Goal: Book appointment/travel/reservation

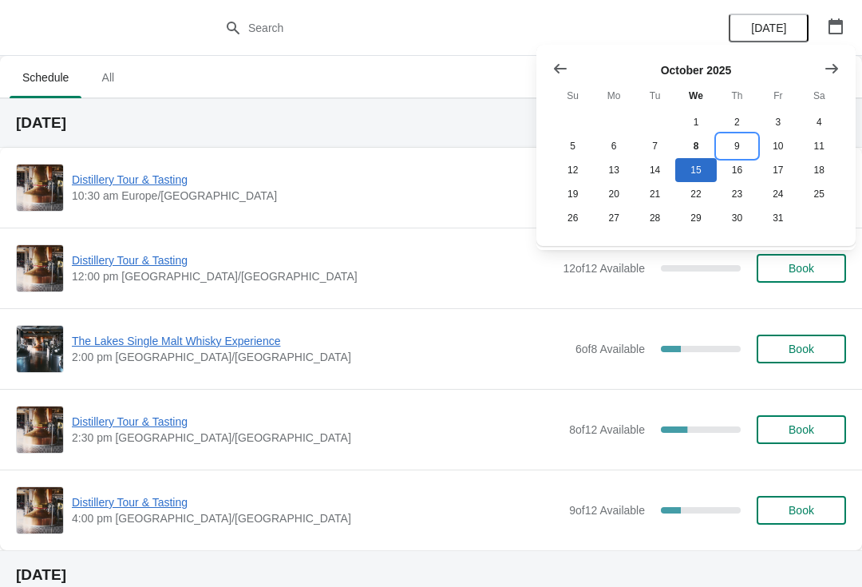
click at [737, 150] on button "9" at bounding box center [737, 146] width 41 height 24
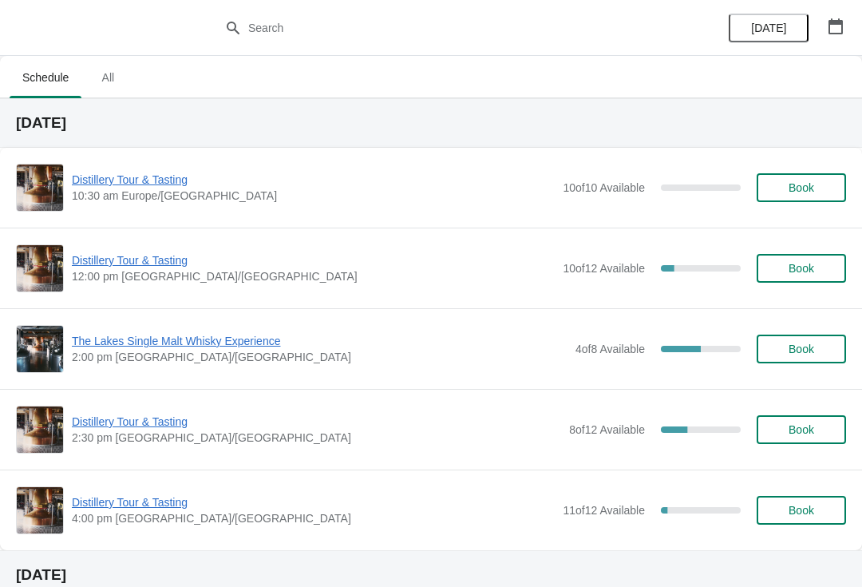
click at [141, 525] on span "4:00 pm [GEOGRAPHIC_DATA]/[GEOGRAPHIC_DATA]" at bounding box center [313, 518] width 483 height 16
click at [160, 508] on span "Distillery Tour & Tasting" at bounding box center [313, 502] width 483 height 16
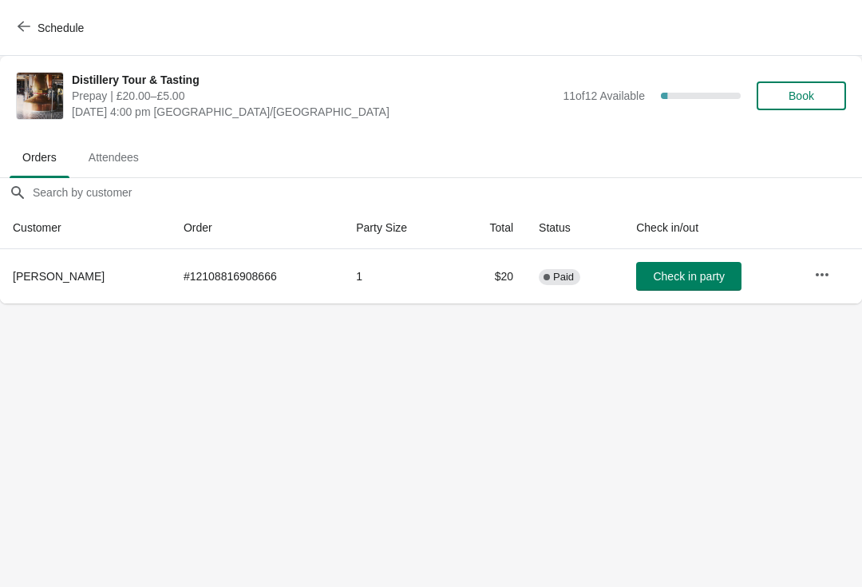
click at [833, 276] on button "button" at bounding box center [822, 274] width 29 height 29
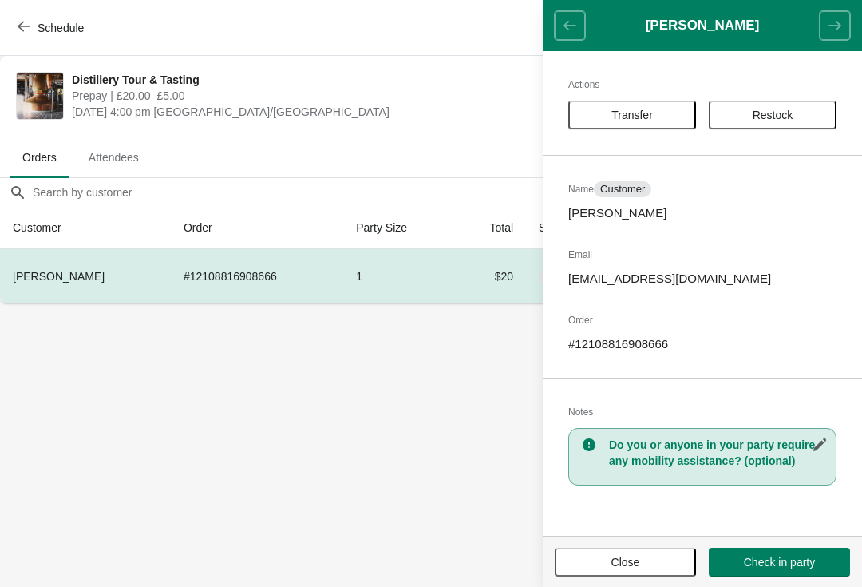
click at [650, 110] on span "Transfer" at bounding box center [631, 115] width 41 height 13
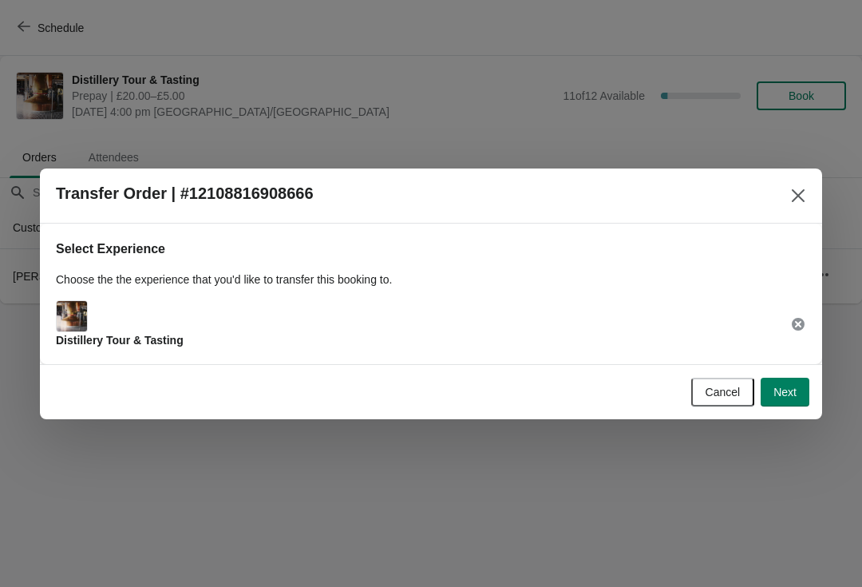
click at [797, 395] on button "Next" at bounding box center [784, 391] width 49 height 29
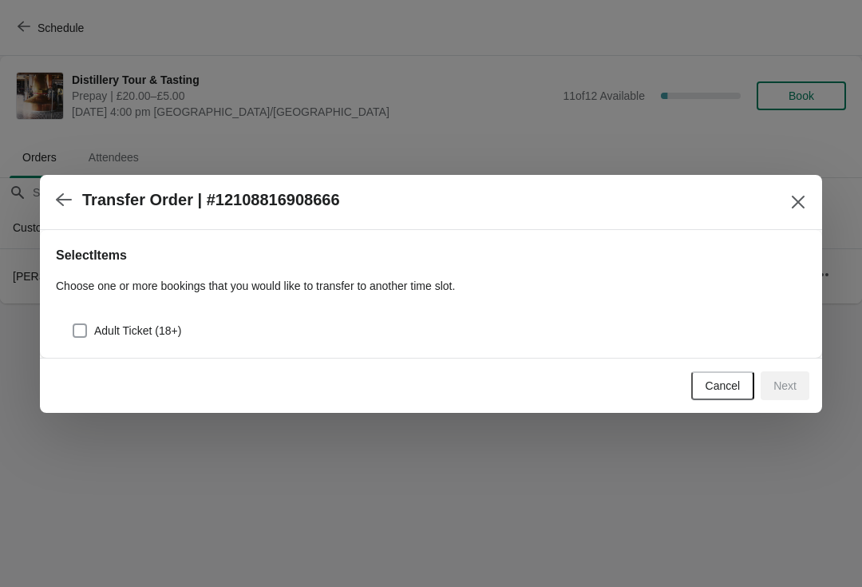
click at [78, 326] on span at bounding box center [80, 330] width 14 height 14
click at [73, 324] on input "Adult Ticket (18+)" at bounding box center [73, 323] width 1 height 1
checkbox input "true"
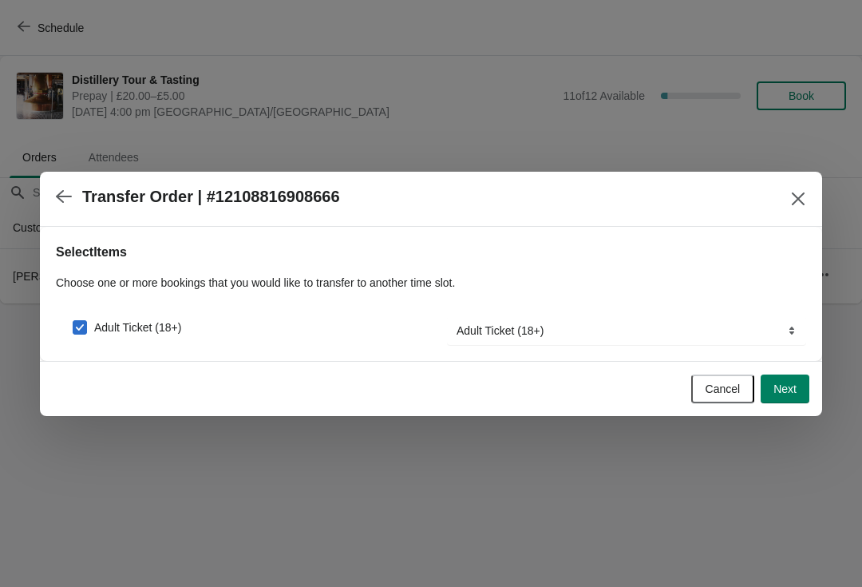
click at [805, 396] on button "Next" at bounding box center [784, 388] width 49 height 29
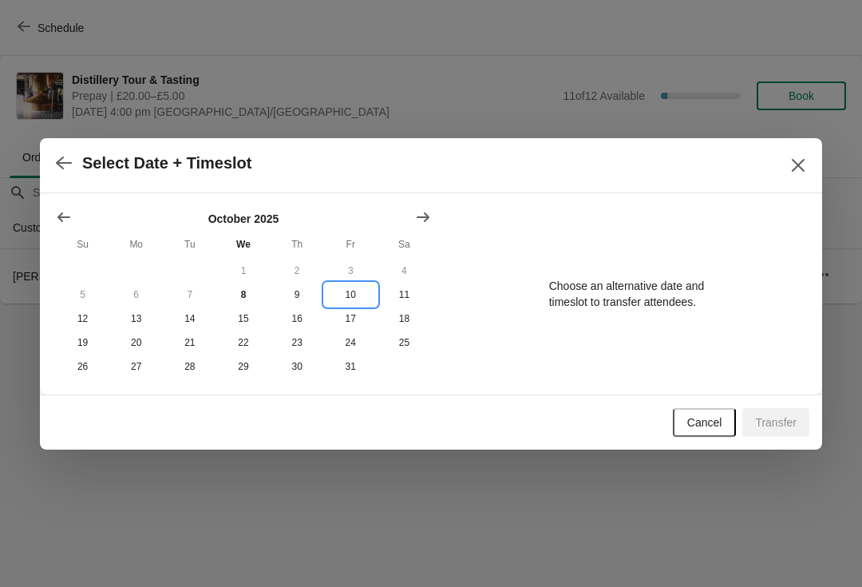
click at [350, 288] on button "10" at bounding box center [350, 294] width 53 height 24
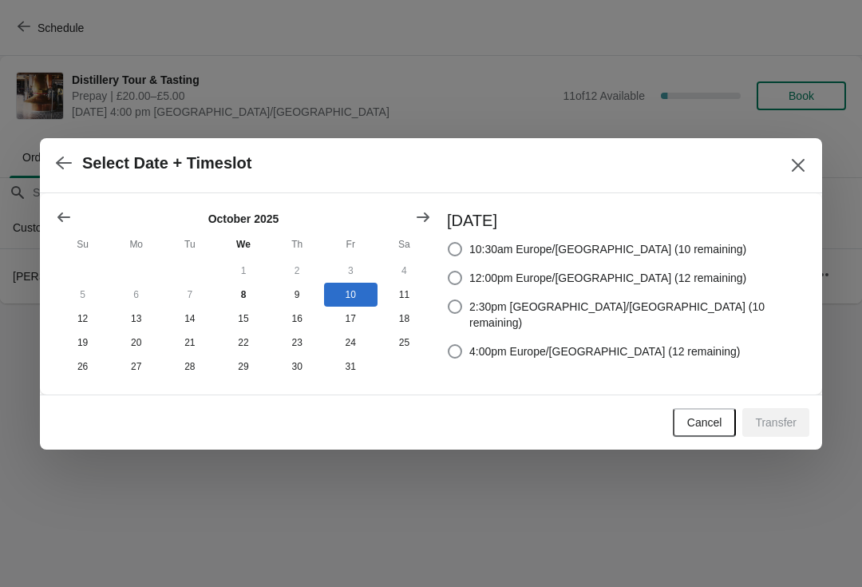
click at [521, 238] on label "10:30am Europe/London (10 remaining)" at bounding box center [596, 249] width 299 height 22
click at [448, 242] on input "10:30am Europe/London (10 remaining)" at bounding box center [448, 242] width 1 height 1
radio input "true"
click at [792, 424] on span "Transfer" at bounding box center [775, 422] width 41 height 13
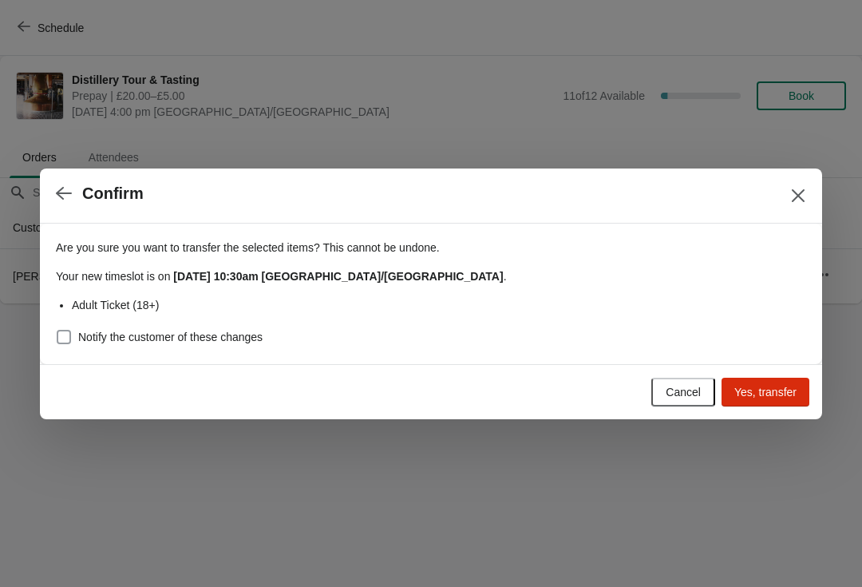
click at [65, 332] on span at bounding box center [64, 337] width 14 height 14
click at [57, 330] on input "Notify the customer of these changes" at bounding box center [57, 330] width 1 height 1
checkbox input "true"
click at [775, 390] on span "Yes, transfer" at bounding box center [765, 391] width 62 height 13
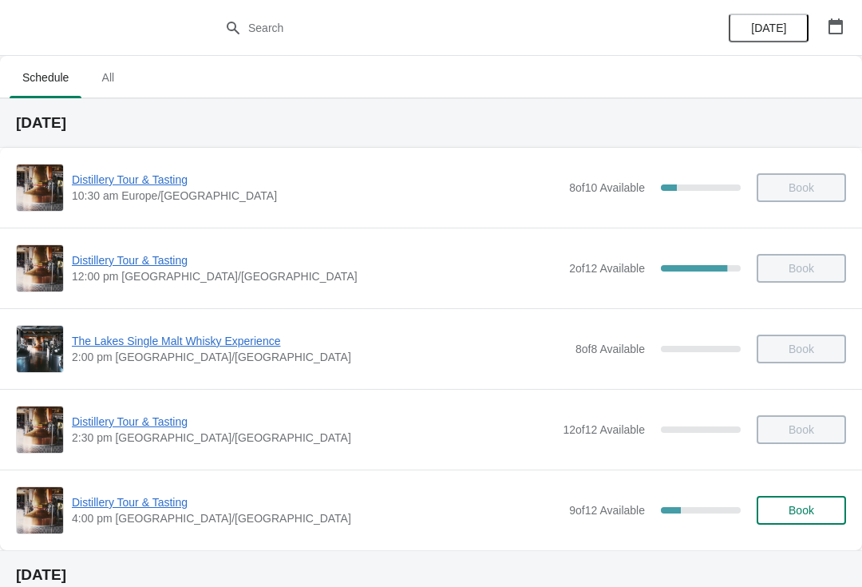
click at [835, 30] on icon "button" at bounding box center [836, 26] width 16 height 16
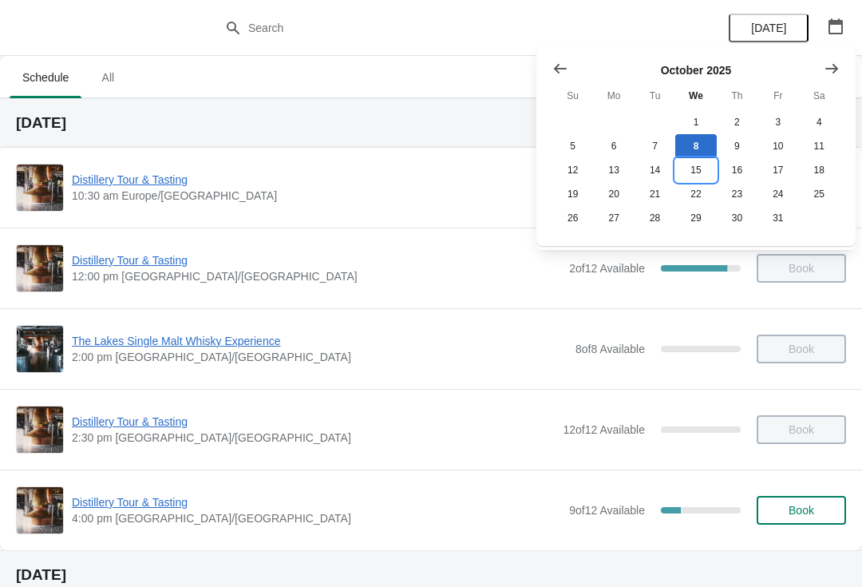
click at [706, 166] on button "15" at bounding box center [695, 170] width 41 height 24
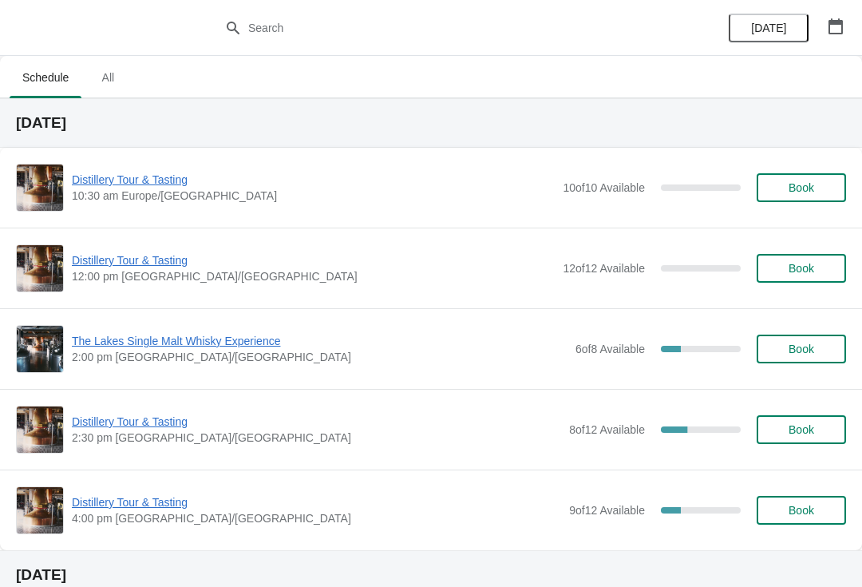
click at [812, 268] on span "Book" at bounding box center [801, 268] width 26 height 13
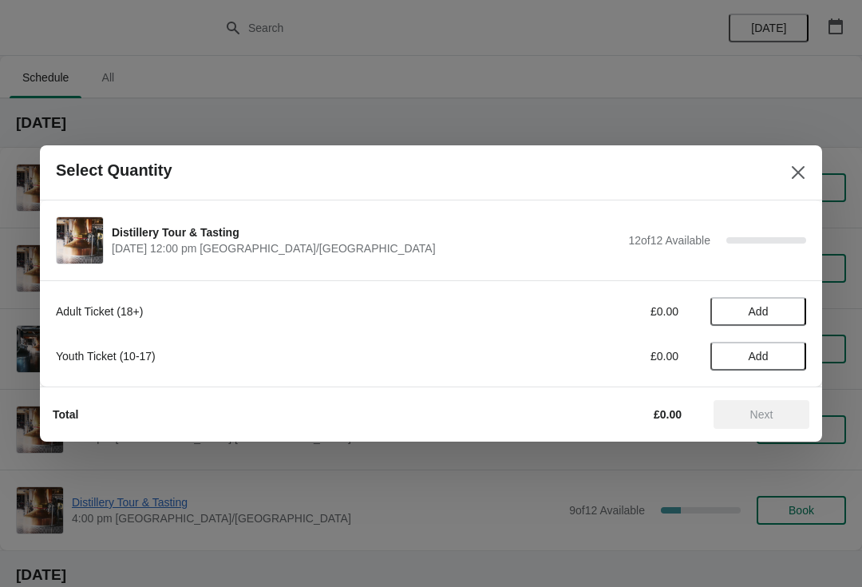
click at [772, 310] on span "Add" at bounding box center [758, 311] width 67 height 13
click at [780, 313] on icon at bounding box center [785, 311] width 17 height 17
click at [760, 424] on button "Next" at bounding box center [761, 414] width 96 height 29
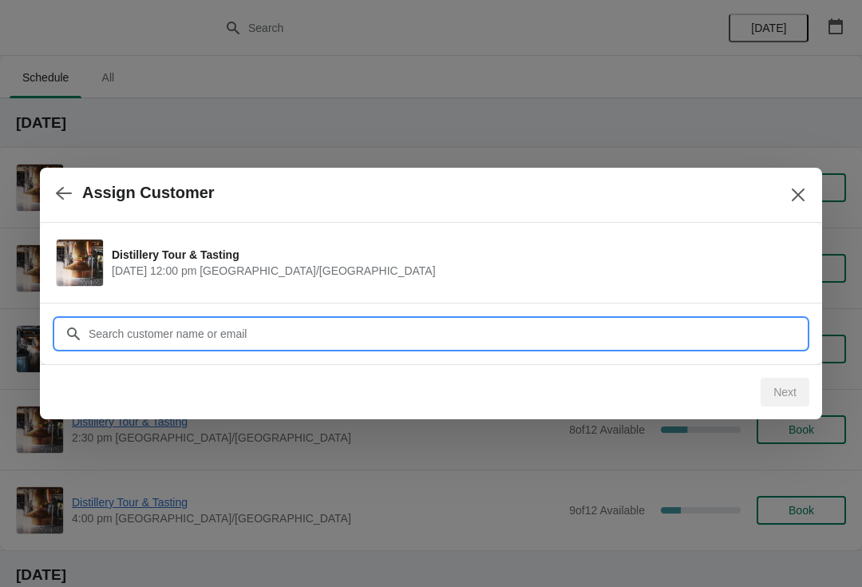
click at [286, 329] on input "Customer" at bounding box center [447, 333] width 718 height 29
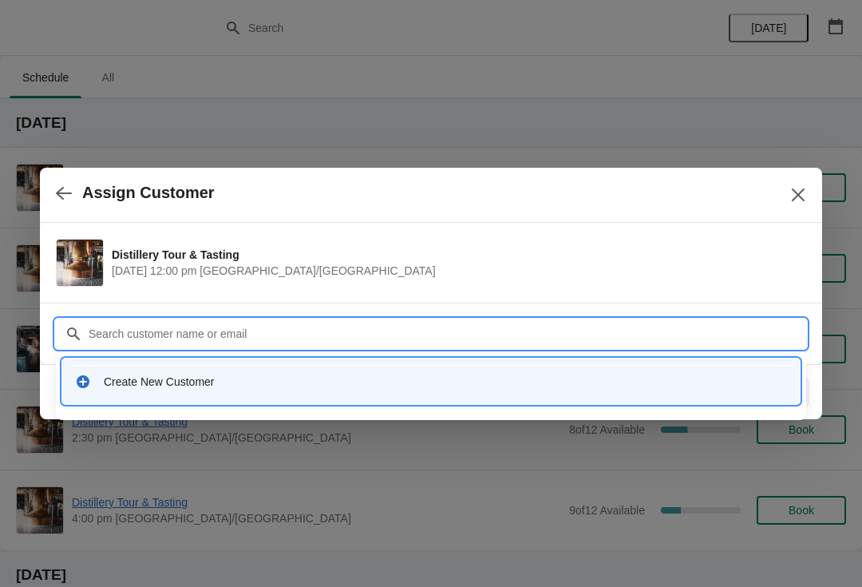
click at [176, 376] on div "Create New Customer" at bounding box center [445, 381] width 683 height 16
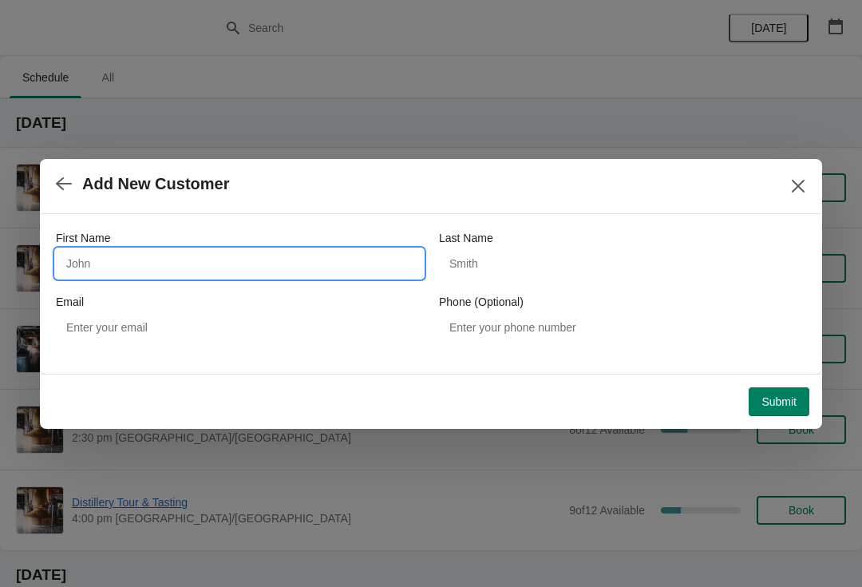
click at [204, 262] on input "First Name" at bounding box center [239, 263] width 367 height 29
type input "L"
type input "[PERSON_NAME]"
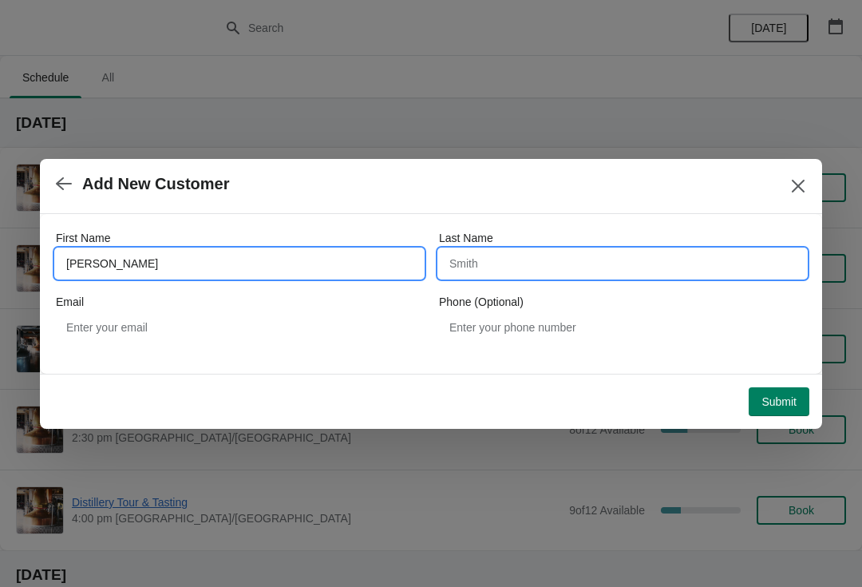
click at [518, 263] on input "Last Name" at bounding box center [622, 263] width 367 height 29
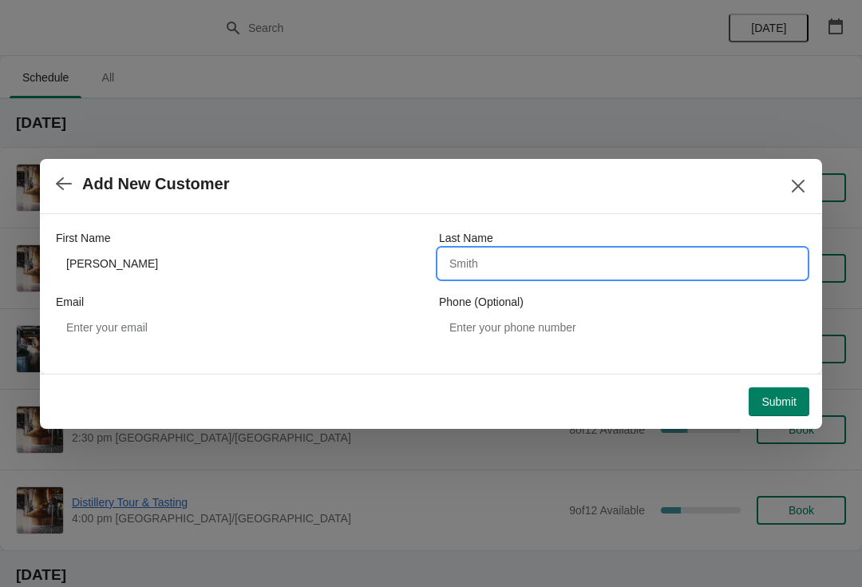
click at [784, 194] on button "Close" at bounding box center [798, 186] width 29 height 29
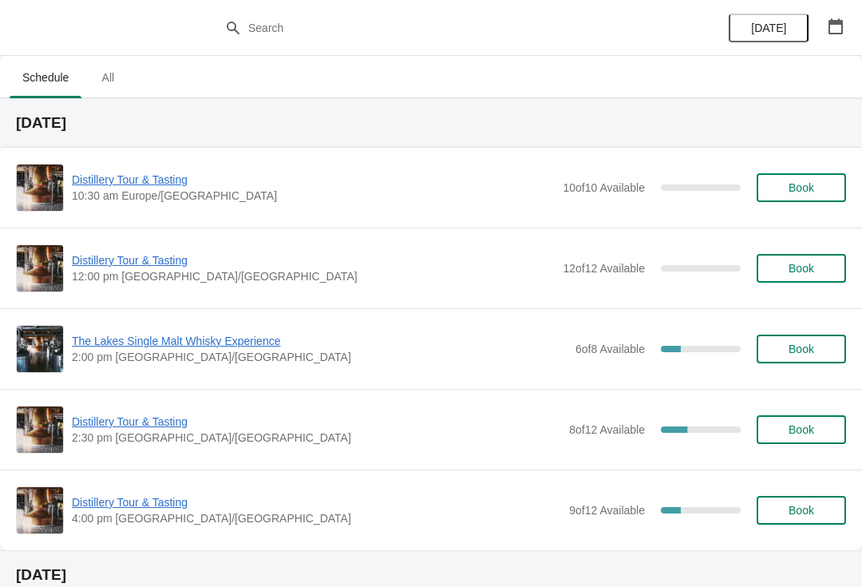
click at [837, 37] on button "button" at bounding box center [835, 26] width 29 height 29
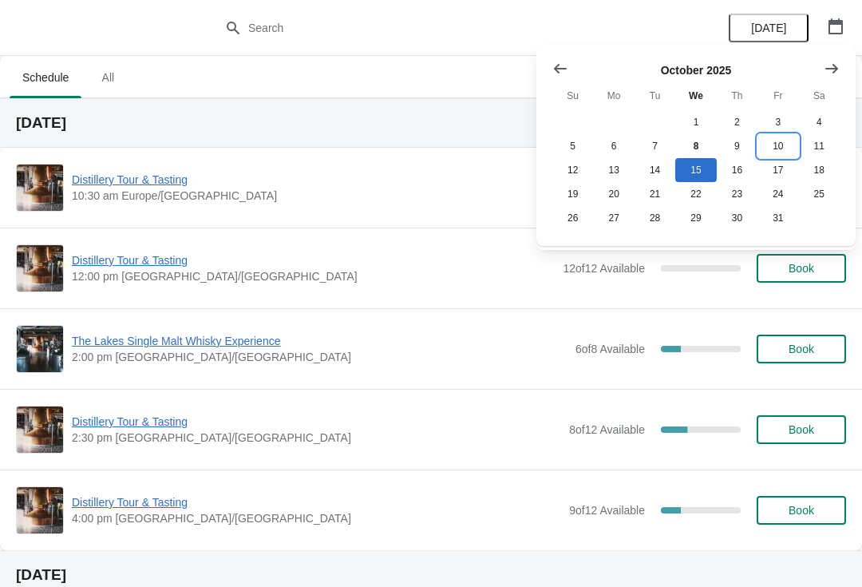
click at [776, 150] on button "10" at bounding box center [777, 146] width 41 height 24
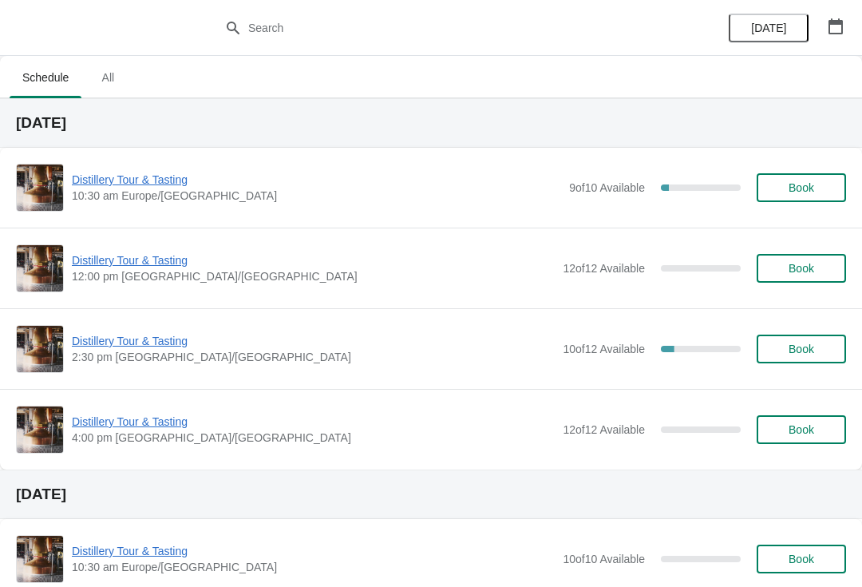
click at [805, 350] on span "Book" at bounding box center [801, 348] width 26 height 13
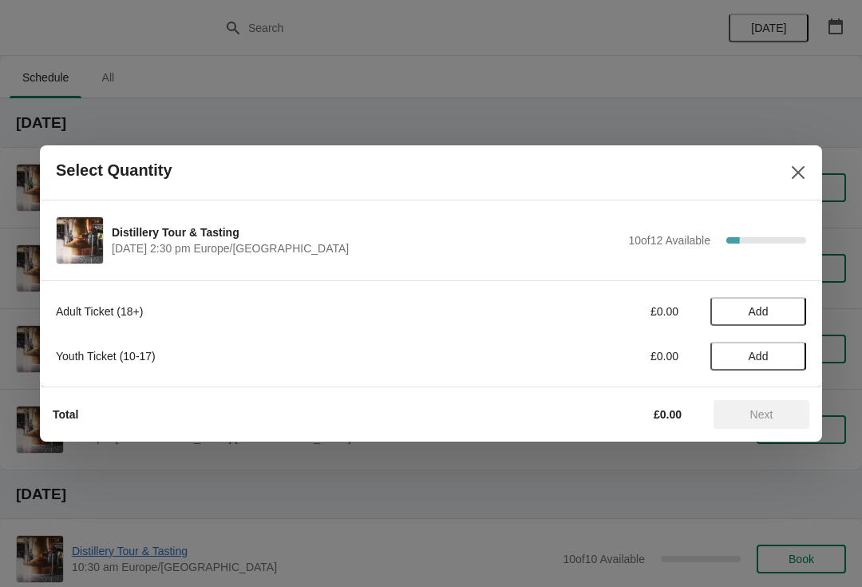
click at [783, 298] on button "Add" at bounding box center [758, 311] width 96 height 29
click at [781, 307] on icon at bounding box center [785, 311] width 17 height 17
click at [769, 421] on span "Next" at bounding box center [761, 414] width 23 height 13
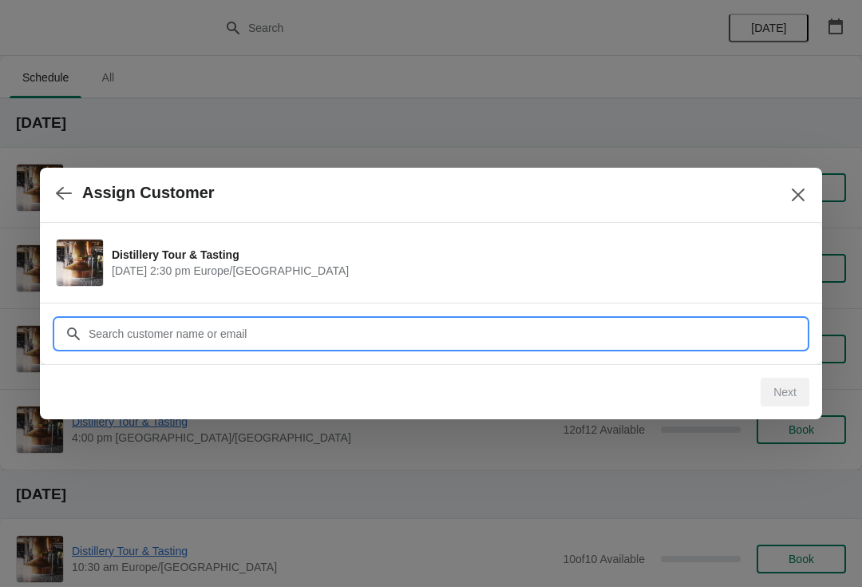
click at [350, 335] on input "Customer" at bounding box center [447, 333] width 718 height 29
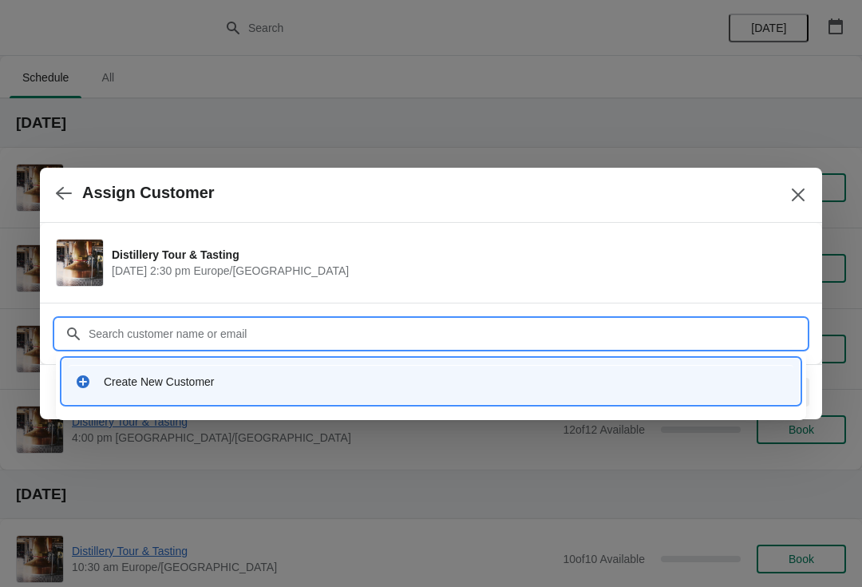
click at [199, 382] on div "Create New Customer" at bounding box center [445, 381] width 683 height 16
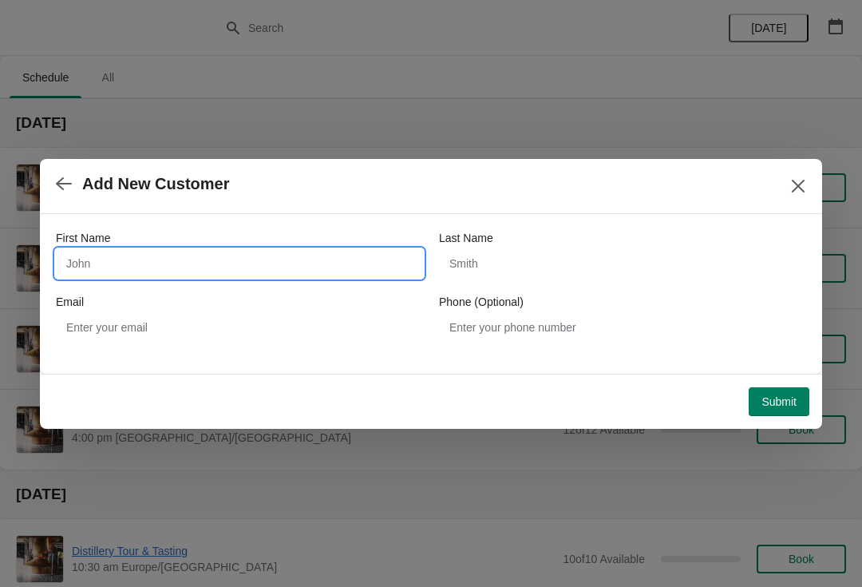
click at [192, 260] on input "First Name" at bounding box center [239, 263] width 367 height 29
type input "Mark"
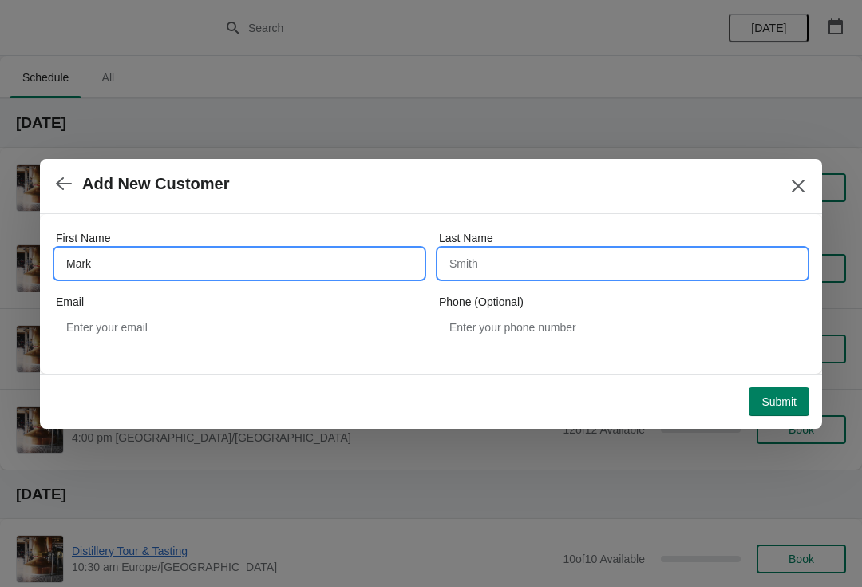
click at [589, 272] on input "Last Name" at bounding box center [622, 263] width 367 height 29
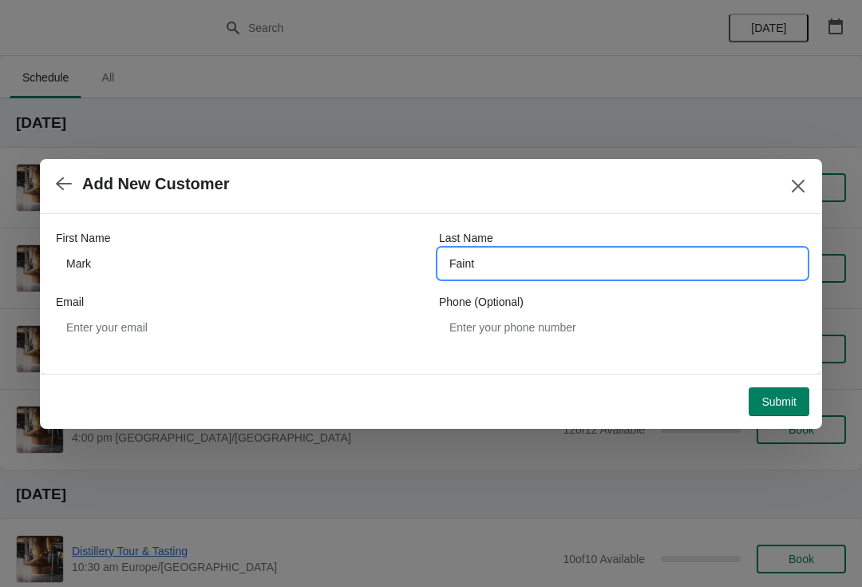
type input "Faint"
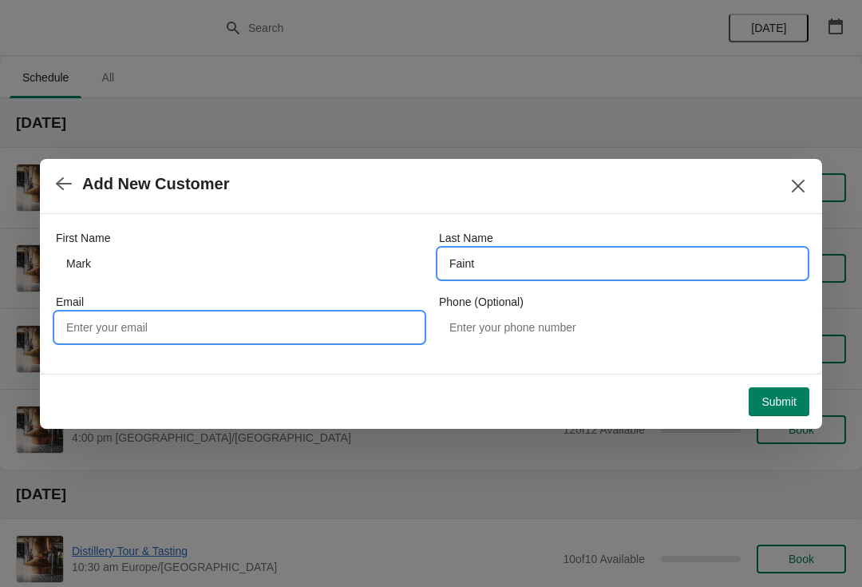
click at [201, 330] on input "Email" at bounding box center [239, 327] width 367 height 29
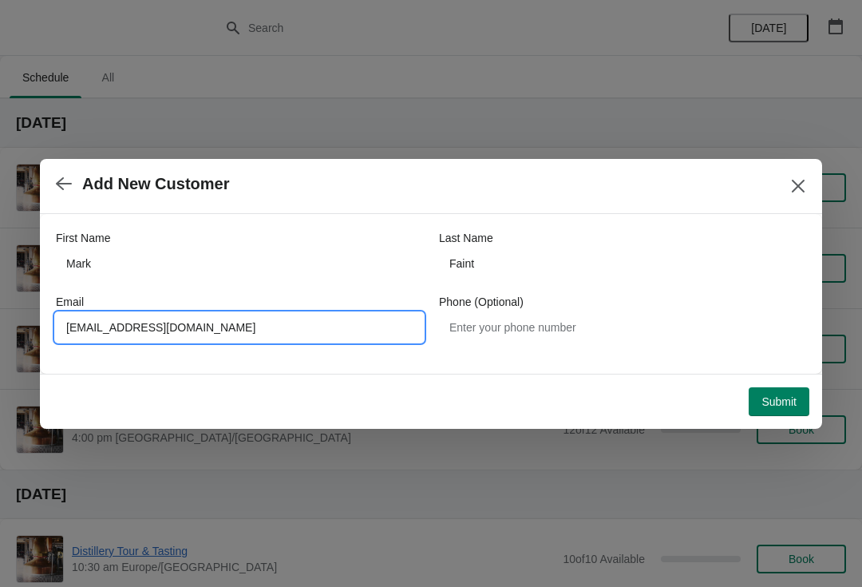
type input "[EMAIL_ADDRESS][DOMAIN_NAME]"
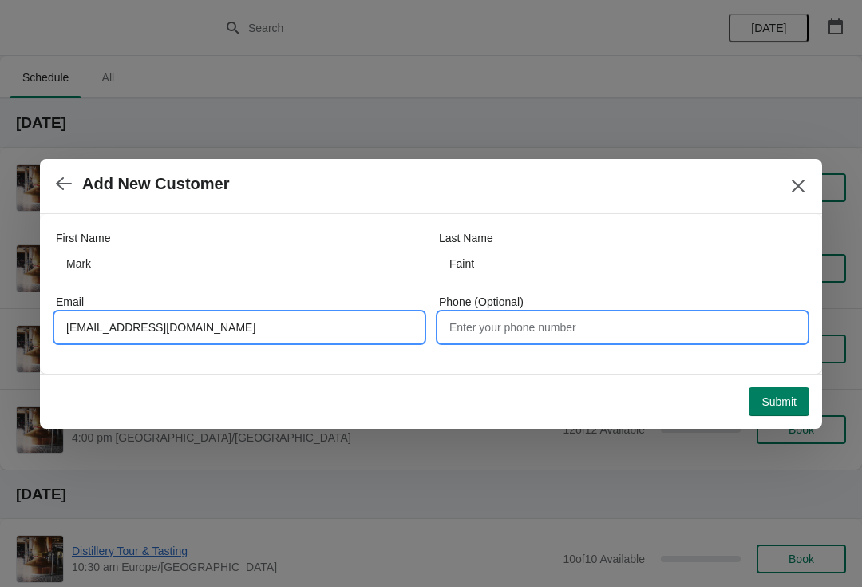
click at [618, 326] on input "Phone (Optional)" at bounding box center [622, 327] width 367 height 29
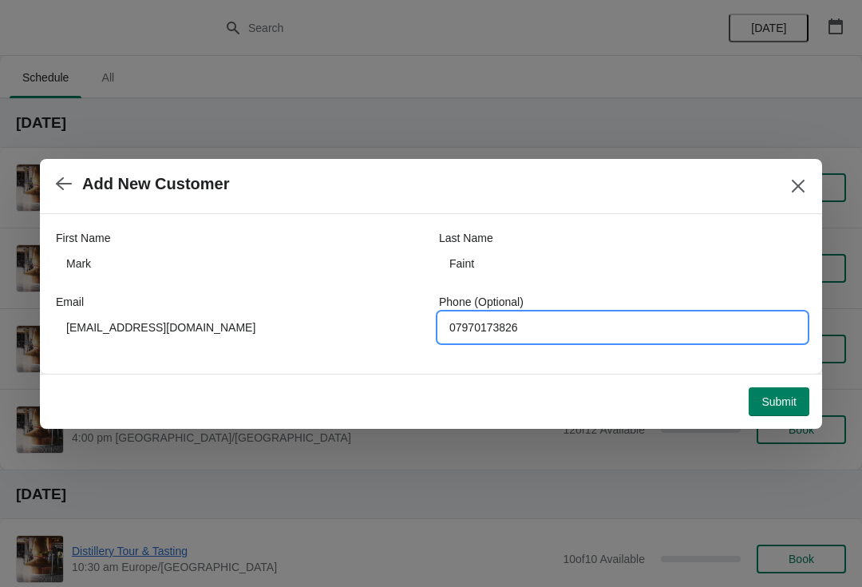
type input "07970173826"
click at [787, 406] on span "Submit" at bounding box center [778, 401] width 35 height 13
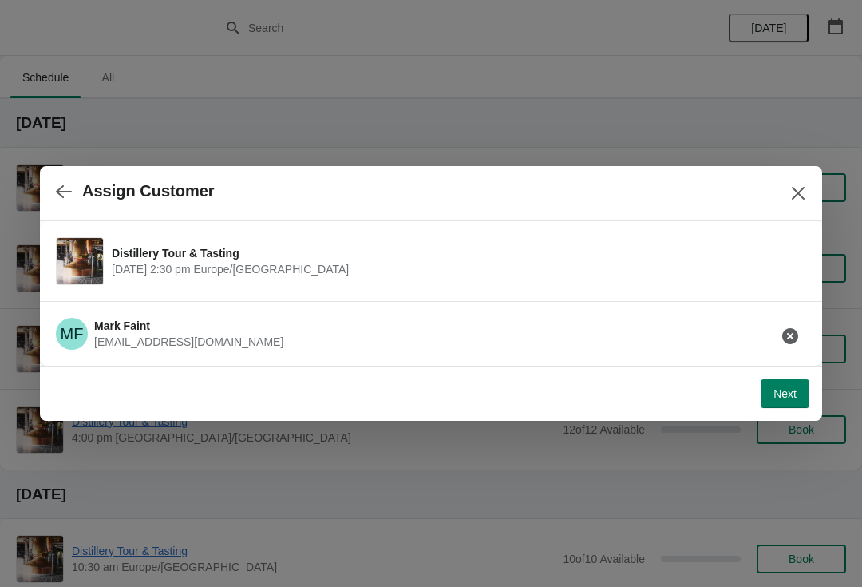
click at [773, 401] on button "Next" at bounding box center [784, 393] width 49 height 29
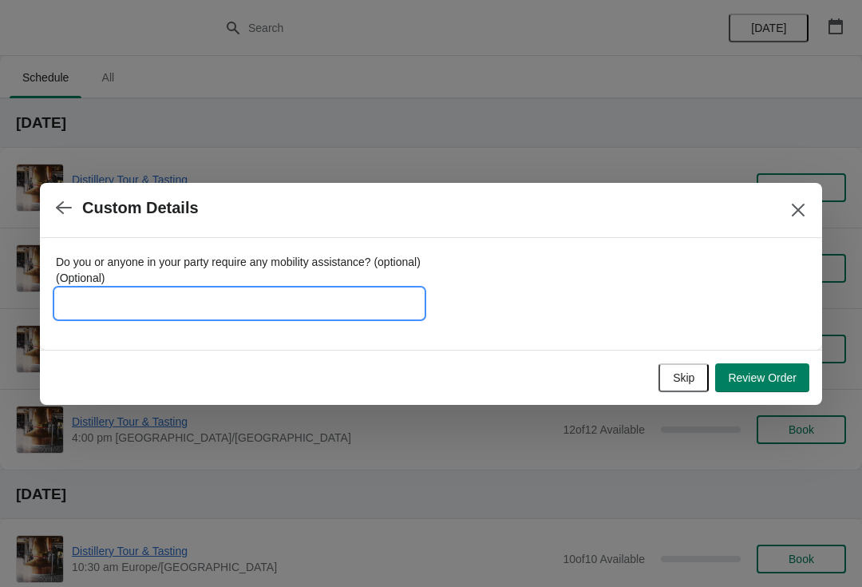
click at [239, 290] on input "Do you or anyone in your party require any mobility assistance? (optional) (Opt…" at bounding box center [239, 303] width 367 height 29
type input "Founder6782017"
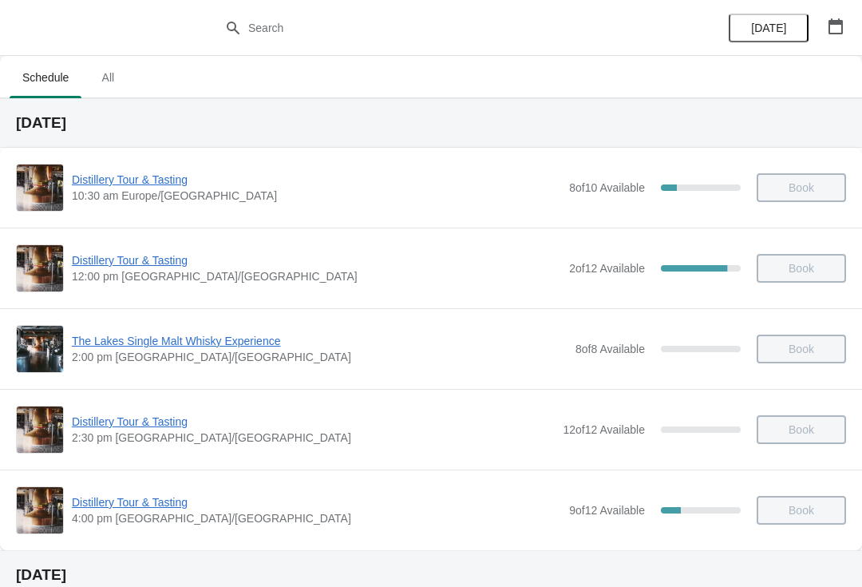
click at [844, 39] on button "button" at bounding box center [835, 26] width 29 height 29
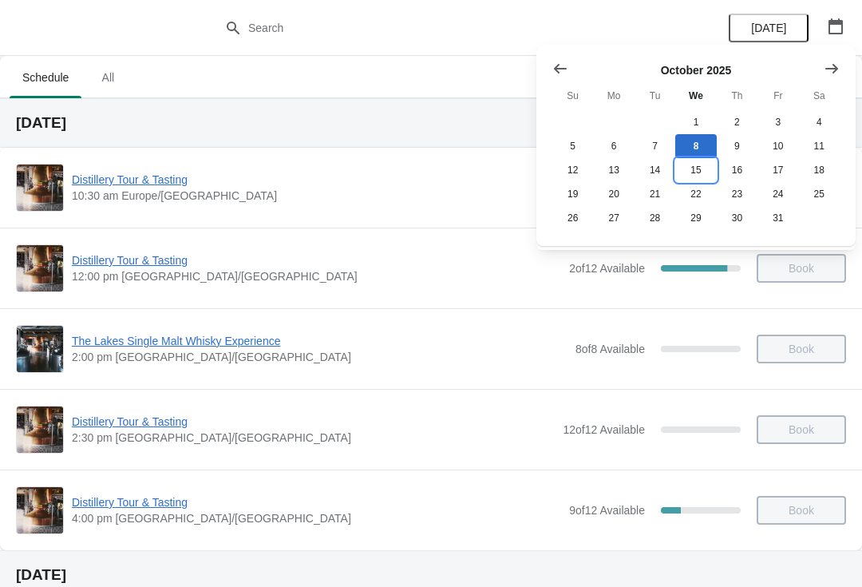
click at [695, 177] on button "15" at bounding box center [695, 170] width 41 height 24
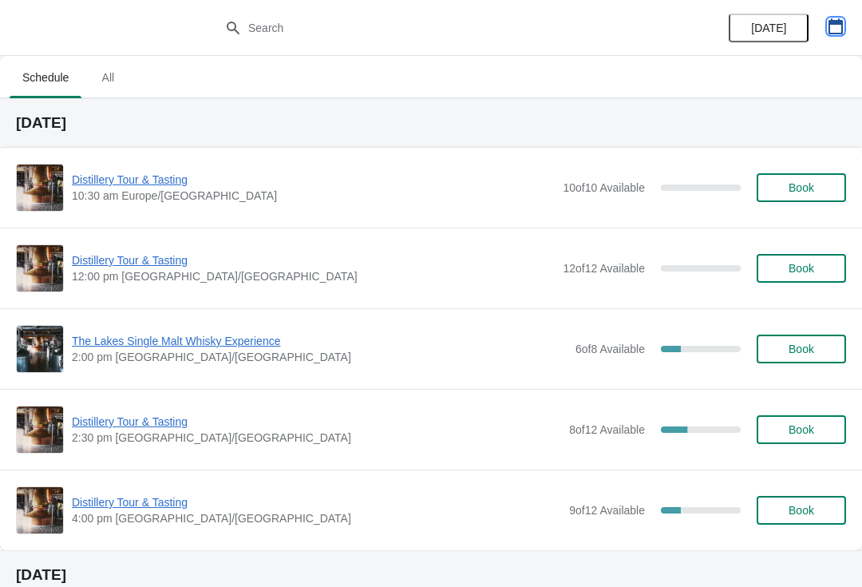
click at [840, 31] on icon "button" at bounding box center [836, 26] width 16 height 16
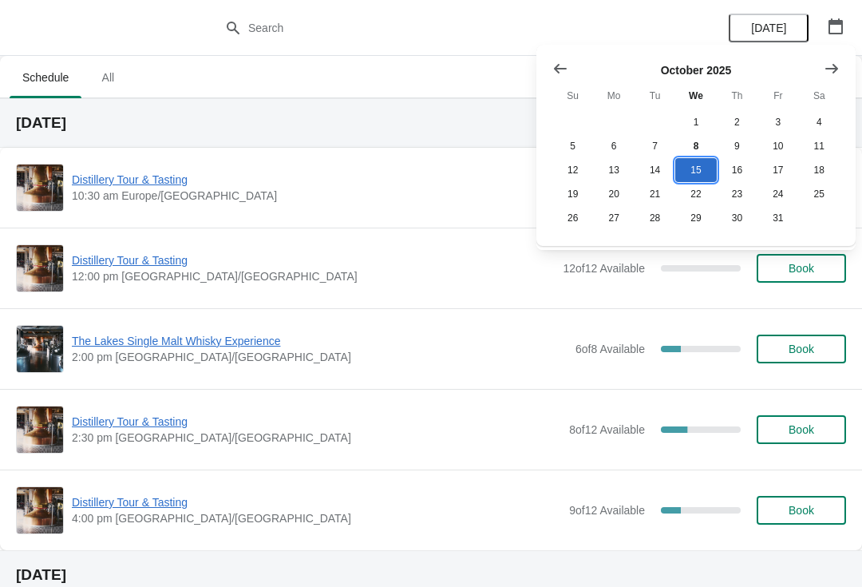
click at [704, 168] on button "15" at bounding box center [695, 170] width 41 height 24
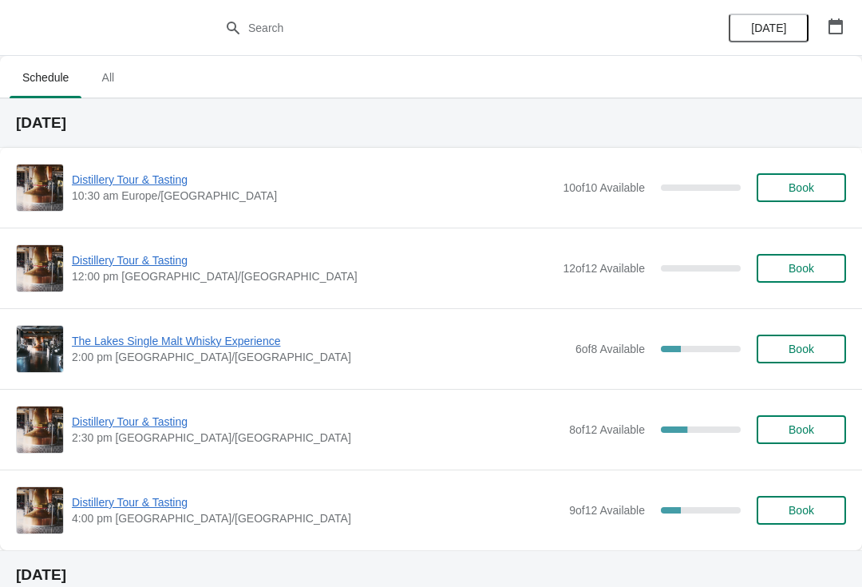
click at [816, 276] on button "Book" at bounding box center [801, 268] width 89 height 29
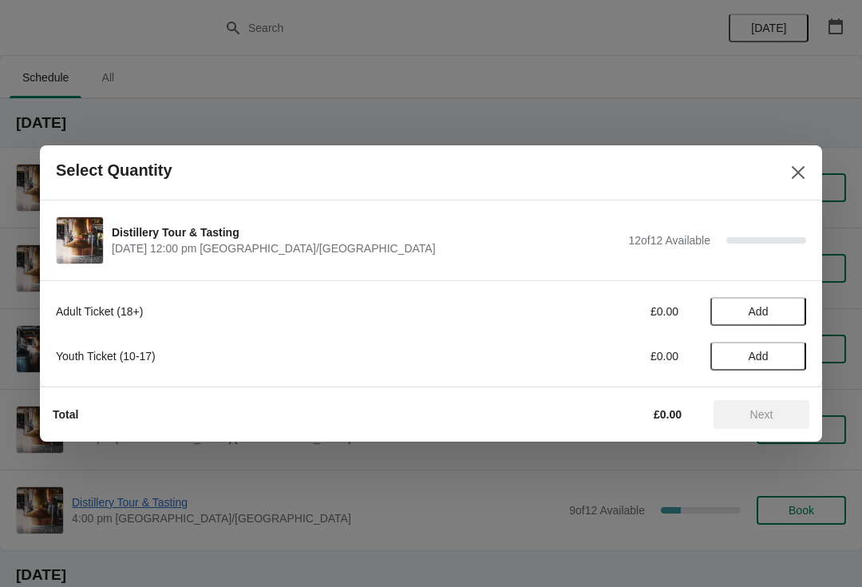
click at [784, 307] on span "Add" at bounding box center [758, 311] width 67 height 13
click at [778, 316] on icon at bounding box center [785, 311] width 17 height 17
click at [773, 411] on span "Next" at bounding box center [761, 414] width 23 height 13
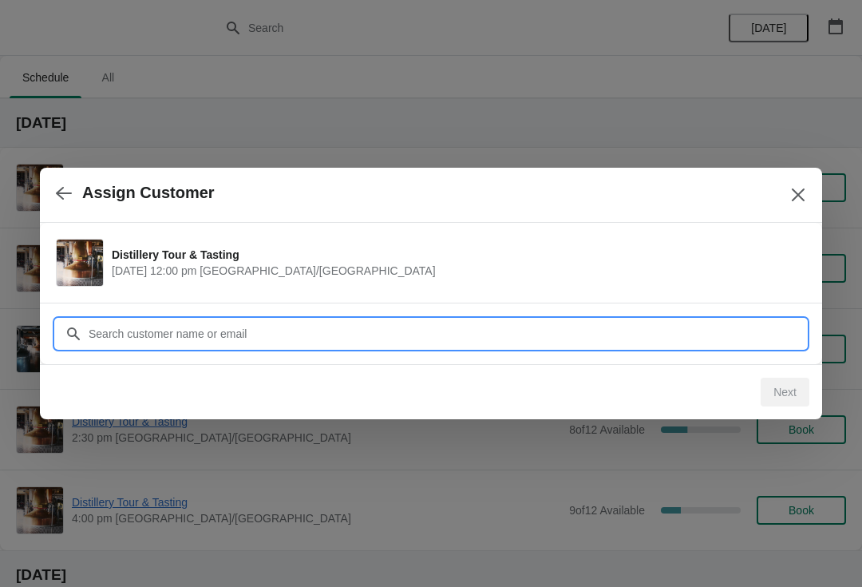
click at [354, 326] on input "Customer" at bounding box center [447, 333] width 718 height 29
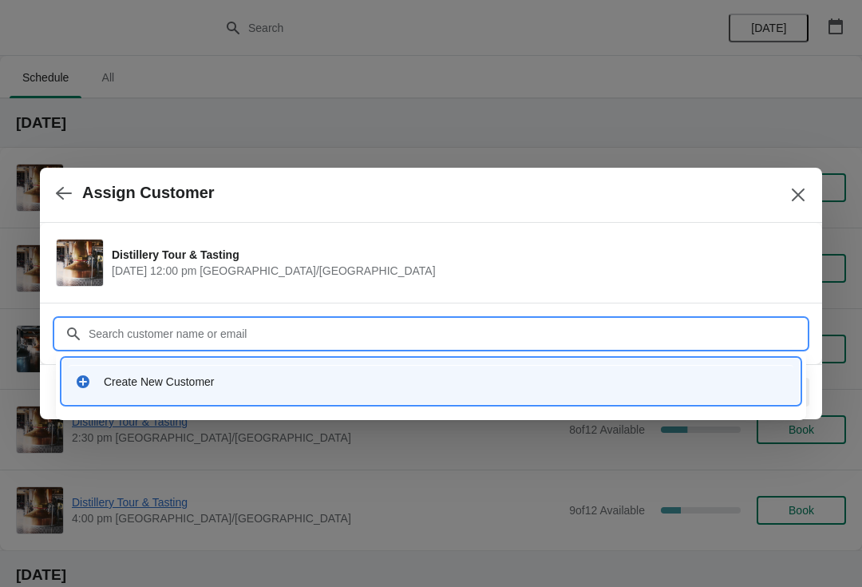
click at [224, 393] on div "Create New Customer" at bounding box center [431, 381] width 725 height 33
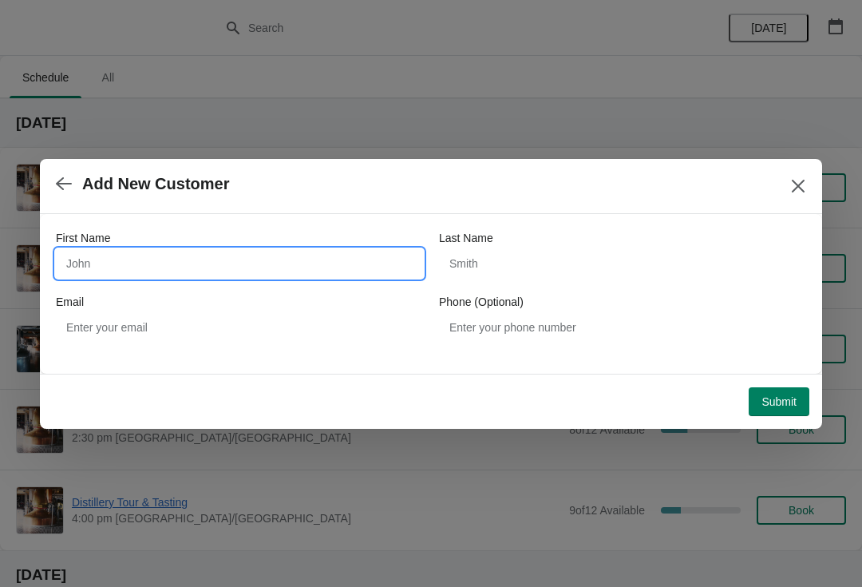
click at [221, 265] on input "First Name" at bounding box center [239, 263] width 367 height 29
type input "[PERSON_NAME]"
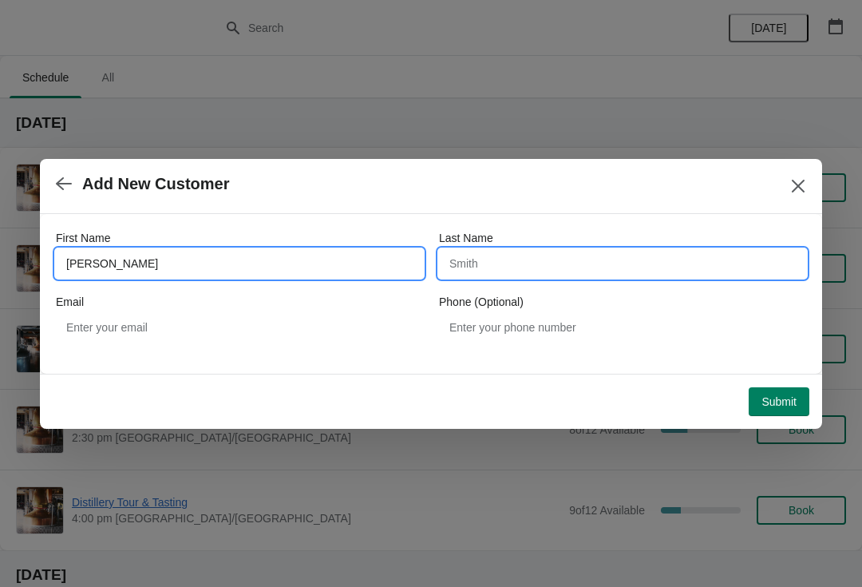
click at [553, 264] on input "Last Name" at bounding box center [622, 263] width 367 height 29
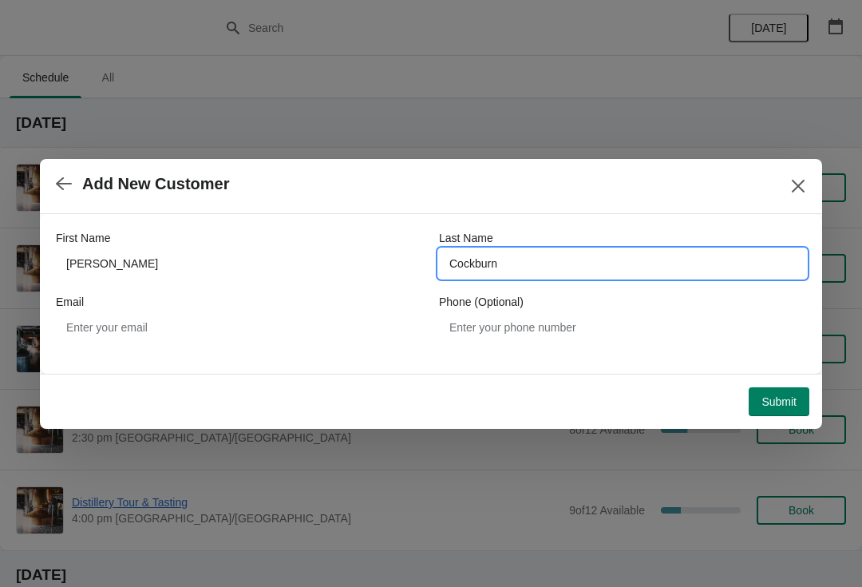
type input "Cockburn"
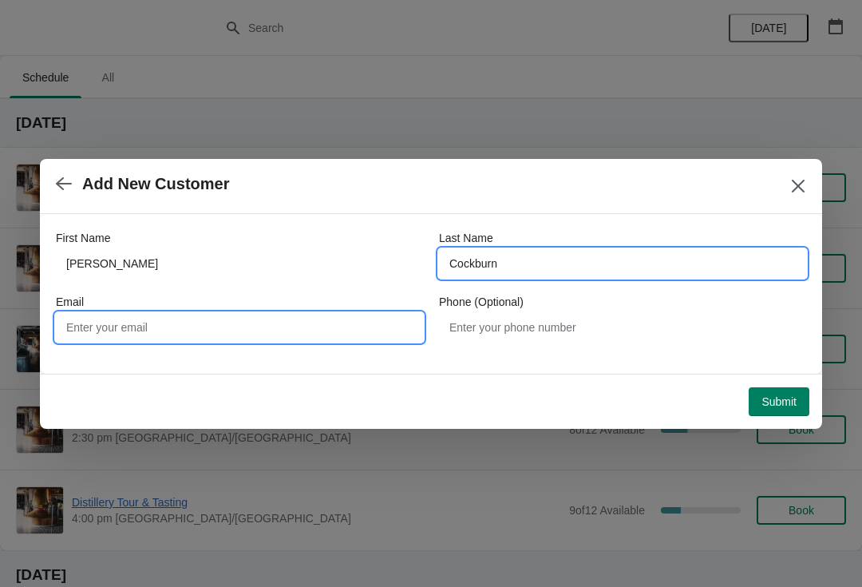
click at [243, 329] on input "Email" at bounding box center [239, 327] width 367 height 29
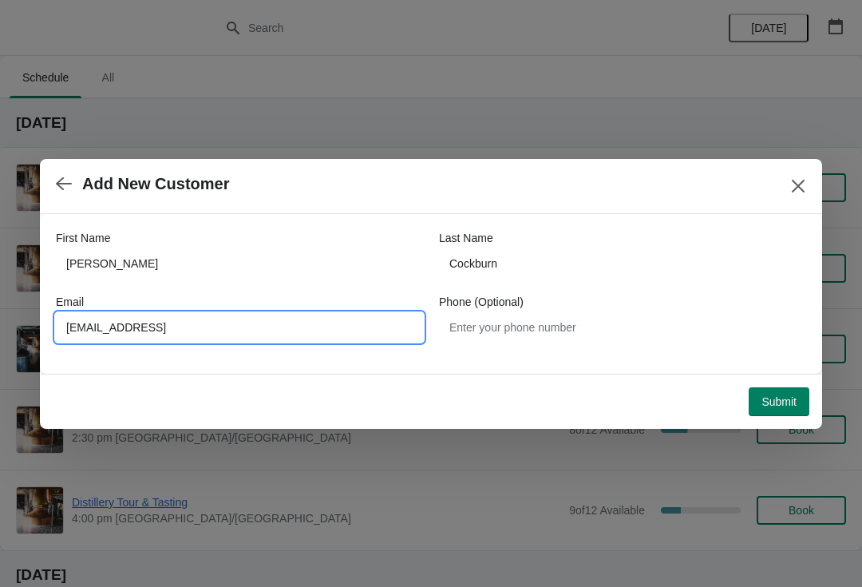
type input "Brucesmith@lakesdistillery.con"
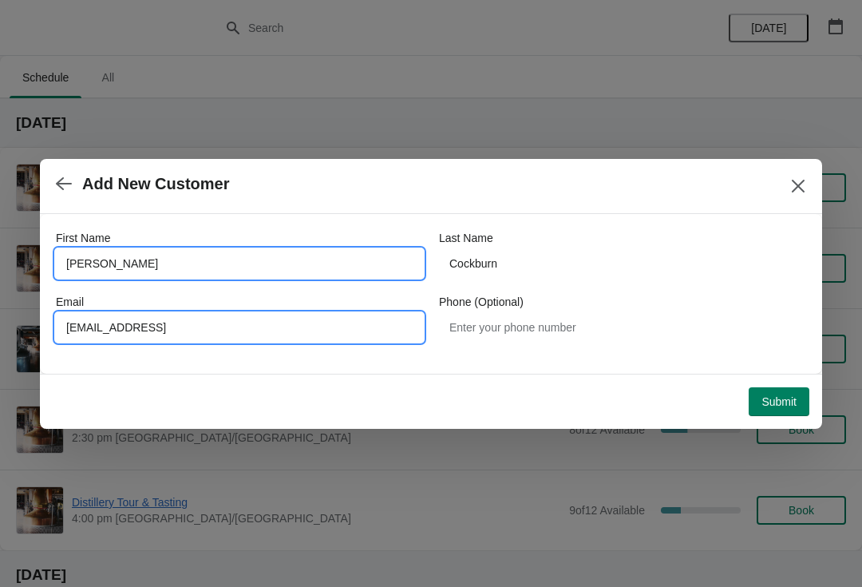
click at [197, 266] on input "[PERSON_NAME]" at bounding box center [239, 263] width 367 height 29
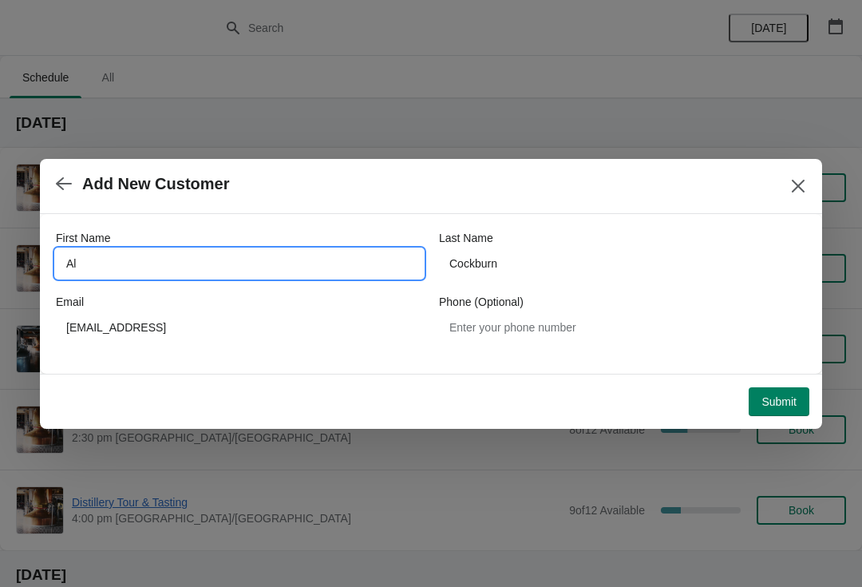
type input "A"
type input "Bruce"
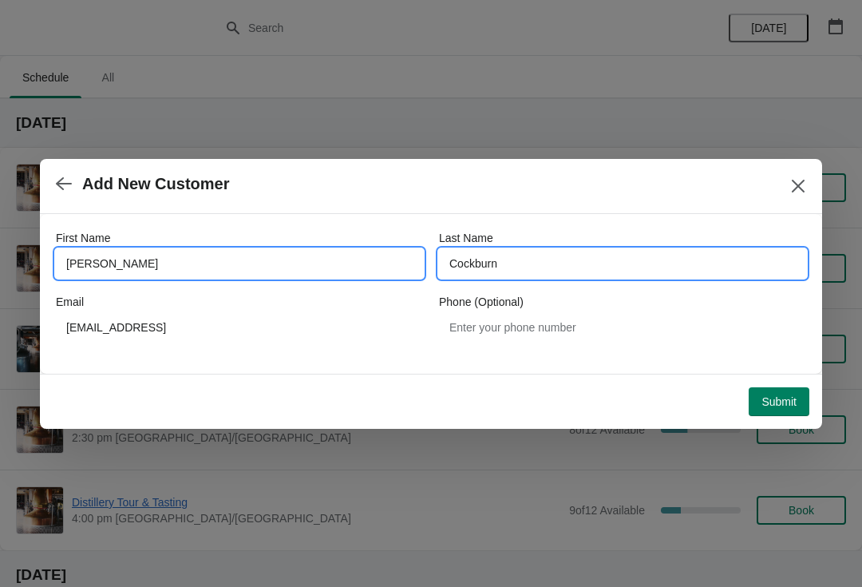
click at [560, 264] on input "Cockburn" at bounding box center [622, 263] width 367 height 29
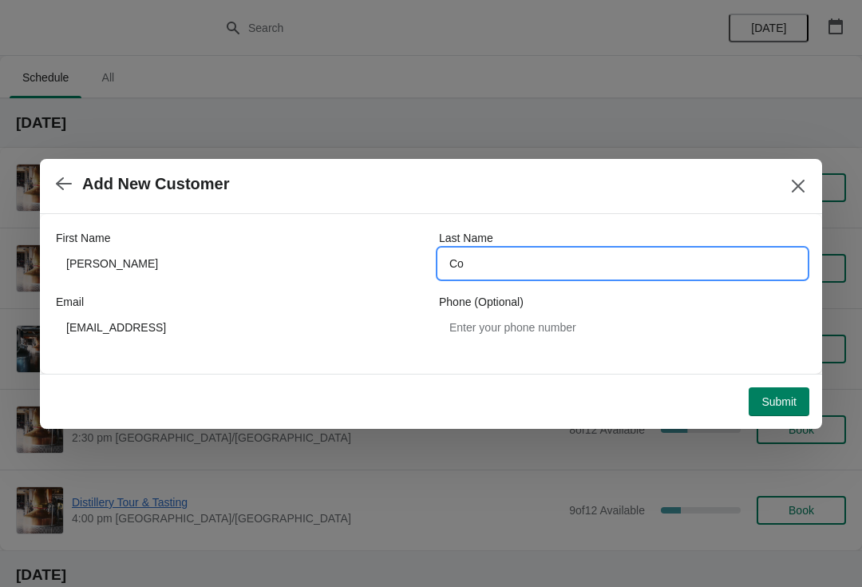
type input "C"
type input "Smith"
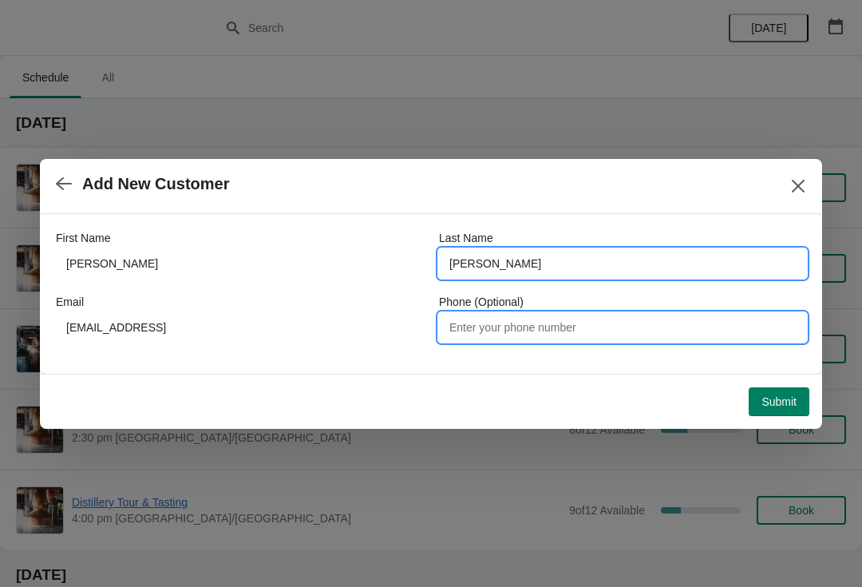
click at [559, 337] on input "Phone (Optional)" at bounding box center [622, 327] width 367 height 29
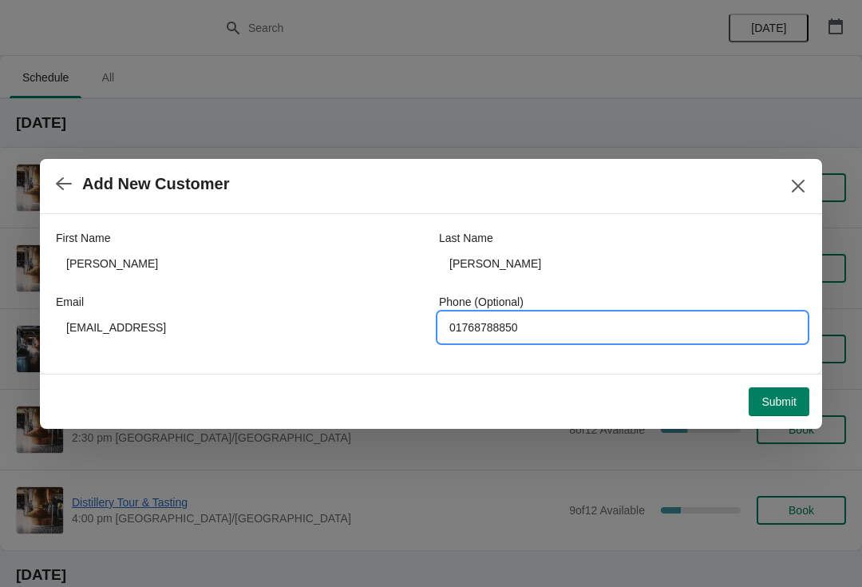
type input "01768788850"
click at [764, 409] on button "Submit" at bounding box center [779, 401] width 61 height 29
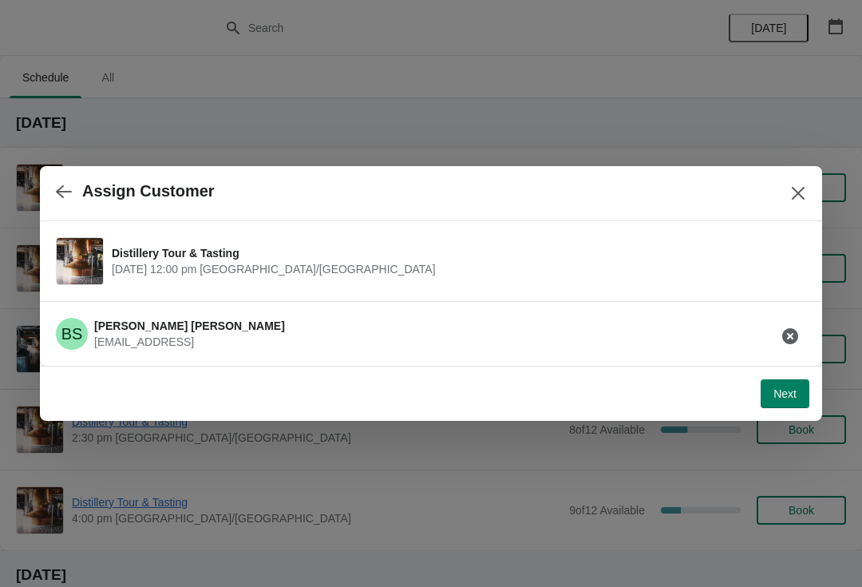
click at [784, 407] on button "Next" at bounding box center [784, 393] width 49 height 29
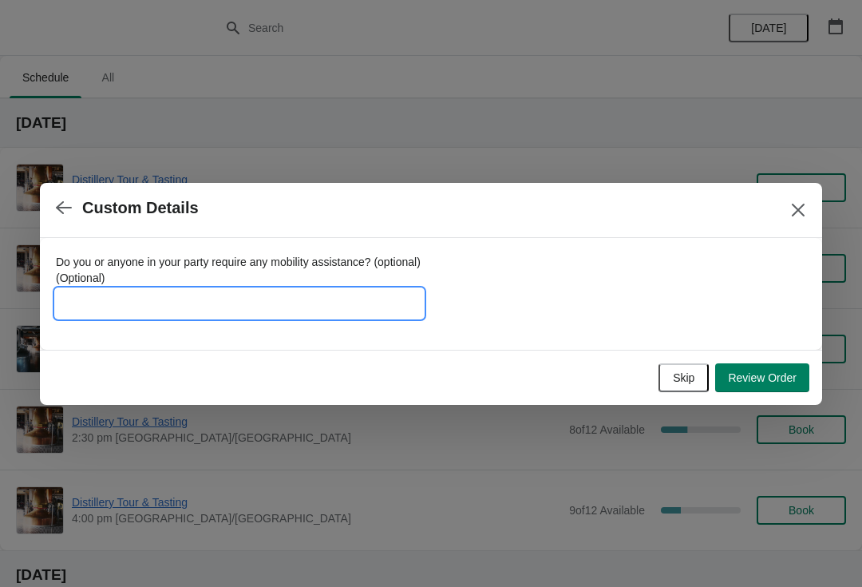
click at [167, 308] on input "Do you or anyone in your party require any mobility assistance? (optional) (Opt…" at bounding box center [239, 303] width 367 height 29
type input "Guests of Bruce - A"
